Goal: Navigation & Orientation: Find specific page/section

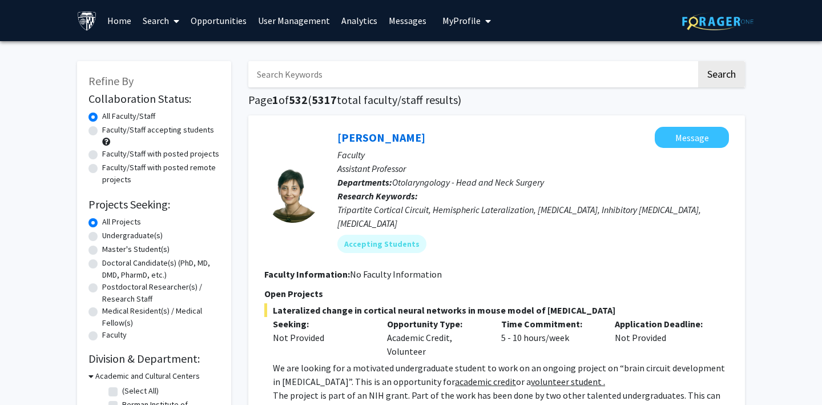
click at [442, 22] on span "My Profile" at bounding box center [461, 20] width 38 height 11
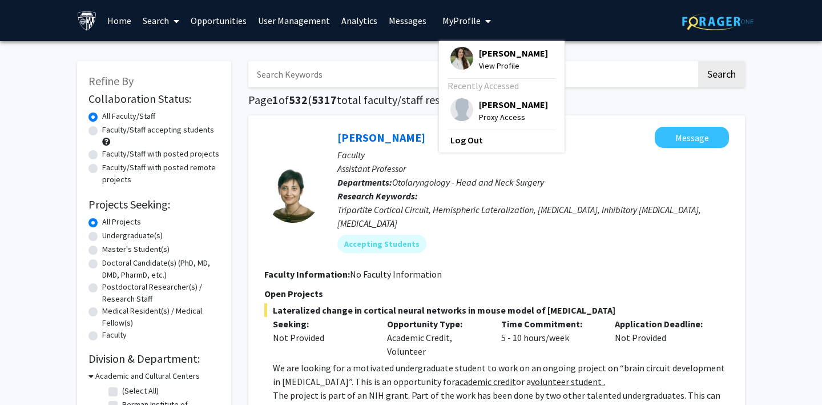
click at [453, 108] on img at bounding box center [461, 109] width 23 height 23
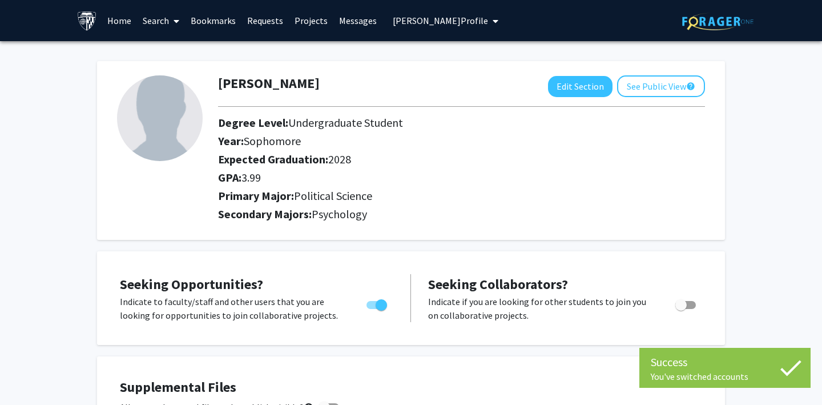
click at [266, 21] on link "Requests" at bounding box center [264, 21] width 47 height 40
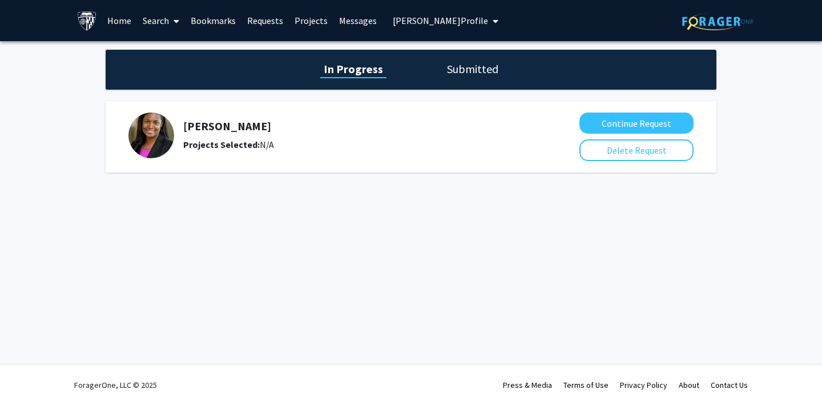
click at [465, 70] on h1 "Submitted" at bounding box center [472, 69] width 58 height 16
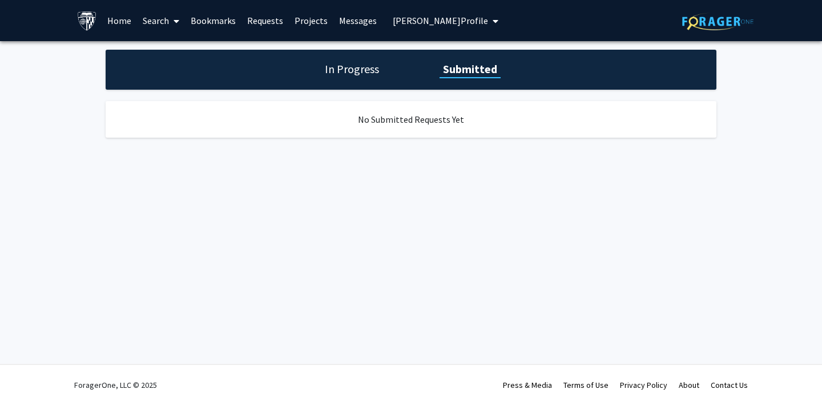
click at [353, 72] on h1 "In Progress" at bounding box center [351, 69] width 61 height 16
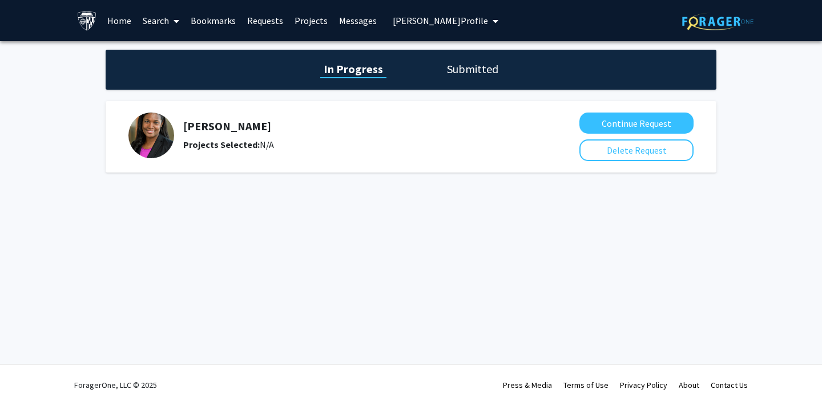
click at [211, 19] on link "Bookmarks" at bounding box center [213, 21] width 57 height 40
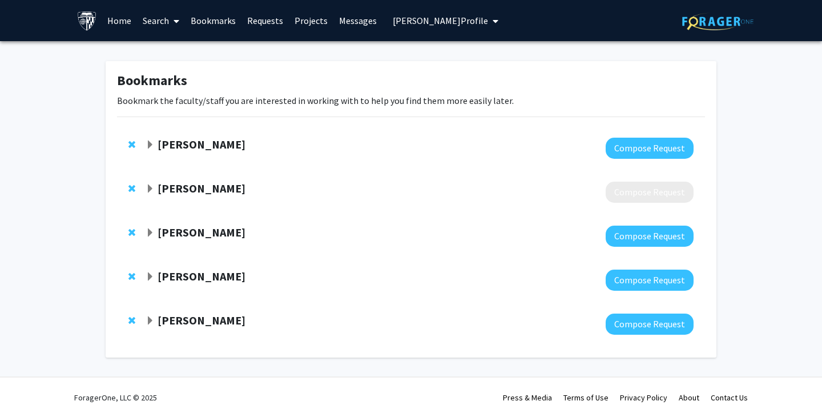
click at [431, 21] on span "[PERSON_NAME] Profile" at bounding box center [440, 20] width 95 height 11
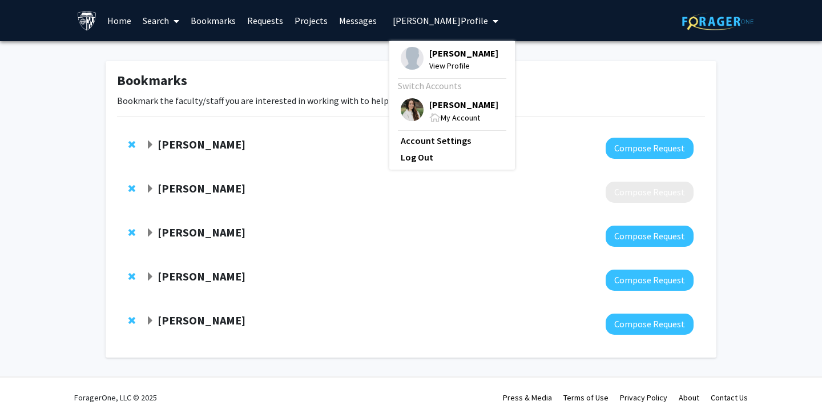
click at [407, 103] on img at bounding box center [412, 109] width 23 height 23
